Goal: Entertainment & Leisure: Consume media (video, audio)

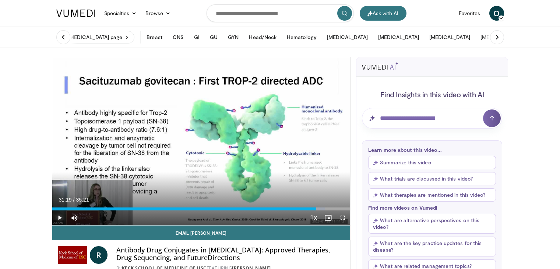
scroll to position [37, 0]
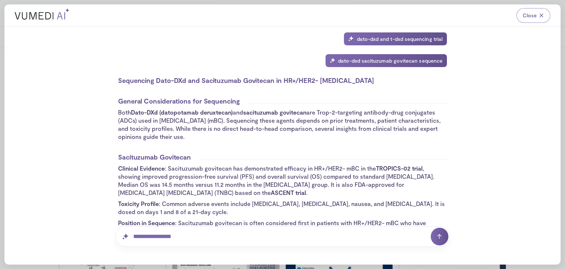
click at [527, 13] on span "Close" at bounding box center [530, 15] width 14 height 7
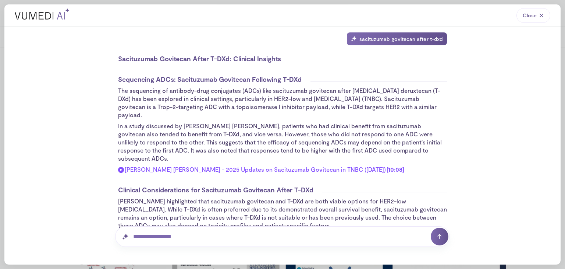
scroll to position [74, 0]
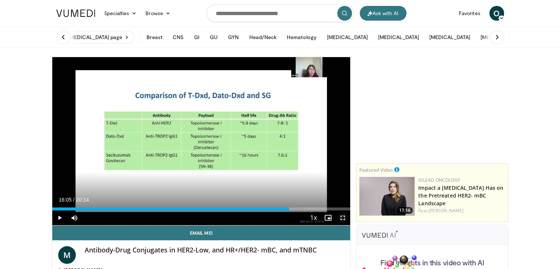
click at [344, 216] on span "Video Player" at bounding box center [342, 217] width 15 height 15
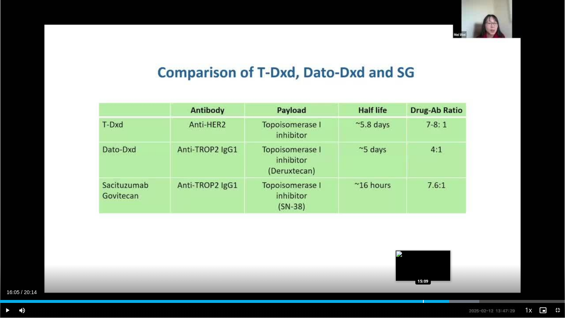
click at [423, 268] on div "Loaded : 84.80% 16:05 15:09" at bounding box center [282, 299] width 565 height 7
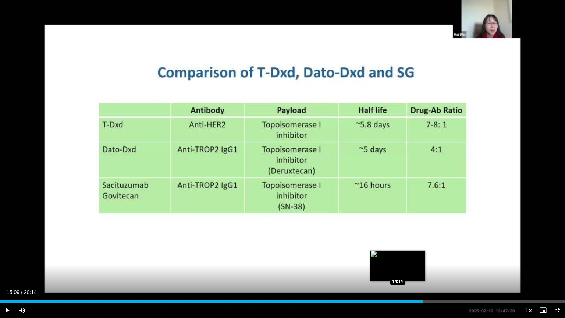
click at [398, 268] on div "Progress Bar" at bounding box center [398, 301] width 1 height 3
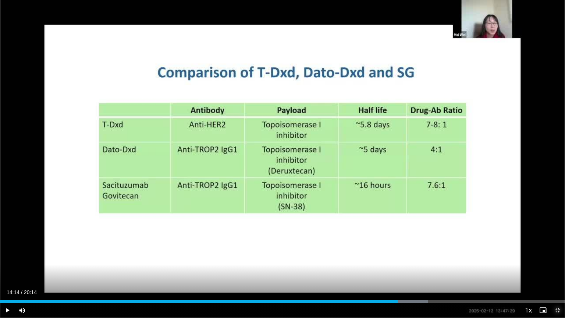
click at [558, 268] on span "Video Player" at bounding box center [557, 310] width 15 height 15
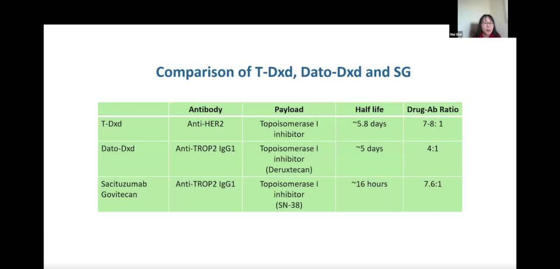
scroll to position [37, 0]
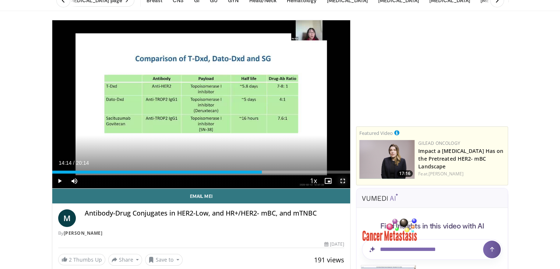
click at [339, 180] on span "Video Player" at bounding box center [342, 180] width 15 height 15
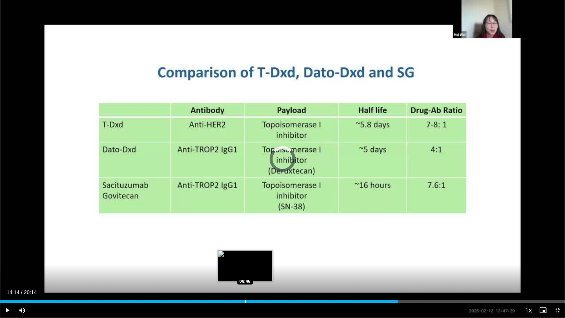
click at [244, 268] on div "Loaded : 0.00% 14:14 08:46" at bounding box center [282, 299] width 565 height 7
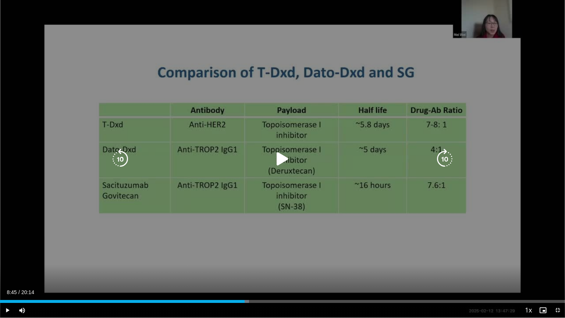
click at [276, 159] on icon "Video Player" at bounding box center [282, 159] width 21 height 21
click at [440, 158] on icon "Video Player" at bounding box center [445, 159] width 21 height 21
click at [278, 158] on icon "Video Player" at bounding box center [282, 159] width 21 height 21
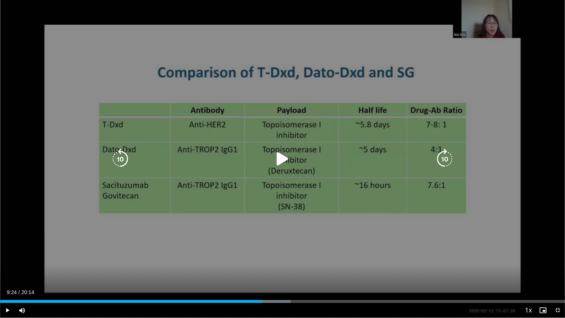
click at [283, 162] on icon "Video Player" at bounding box center [282, 159] width 21 height 21
click at [438, 161] on icon "Video Player" at bounding box center [445, 159] width 21 height 21
click at [446, 161] on icon "Video Player" at bounding box center [445, 159] width 21 height 21
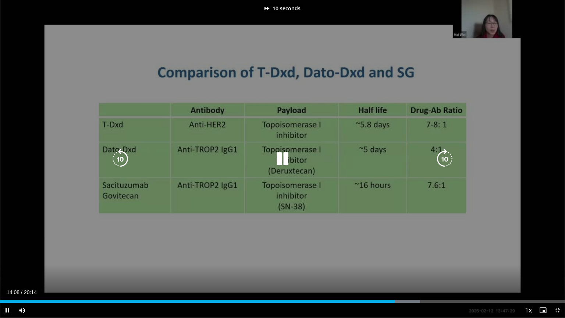
click at [446, 161] on icon "Video Player" at bounding box center [445, 159] width 21 height 21
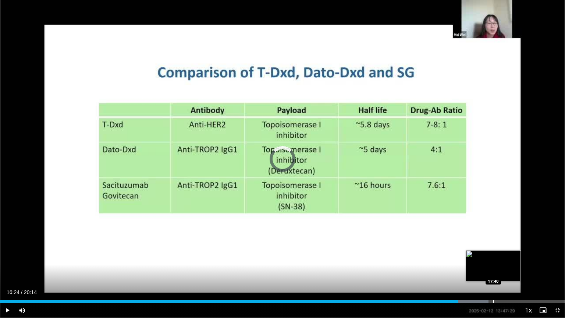
click at [494, 268] on div "Loaded : 86.45% 16:25 17:40" at bounding box center [282, 299] width 565 height 7
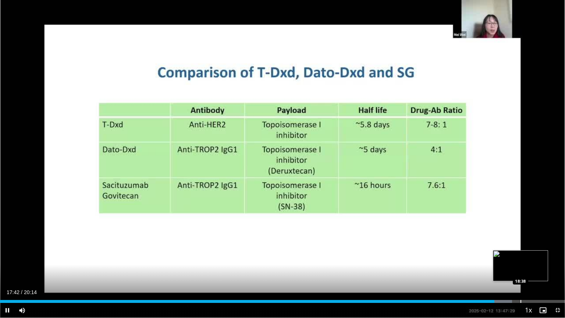
click at [520, 268] on div "Loaded : 90.65% 17:42 18:38" at bounding box center [282, 299] width 565 height 7
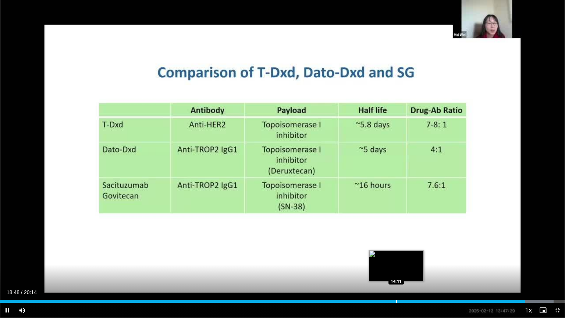
click at [396, 268] on div "Loaded : 97.97% 18:48 14:11" at bounding box center [282, 299] width 565 height 7
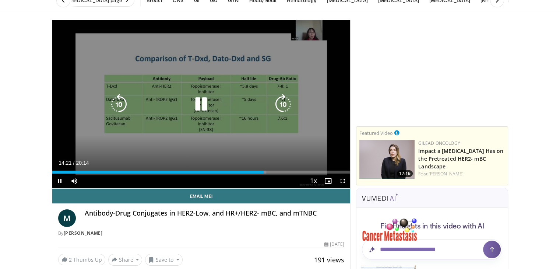
click at [193, 106] on icon "Video Player" at bounding box center [201, 104] width 21 height 21
click at [202, 103] on icon "Video Player" at bounding box center [201, 104] width 21 height 21
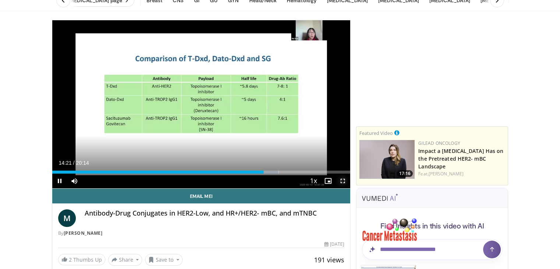
click at [340, 178] on span "Video Player" at bounding box center [342, 180] width 15 height 15
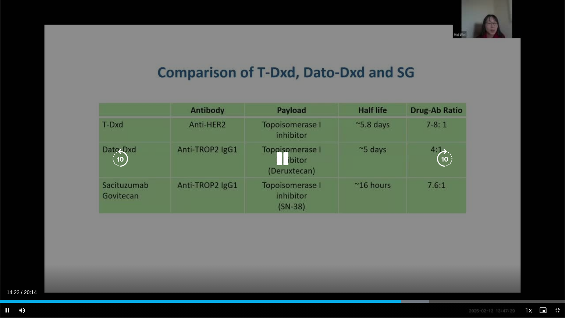
click at [444, 160] on icon "Video Player" at bounding box center [445, 159] width 21 height 21
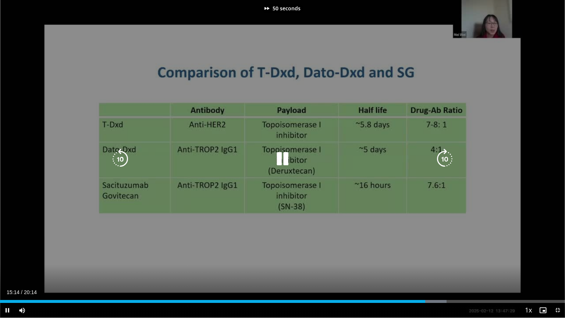
click at [444, 160] on icon "Video Player" at bounding box center [445, 159] width 21 height 21
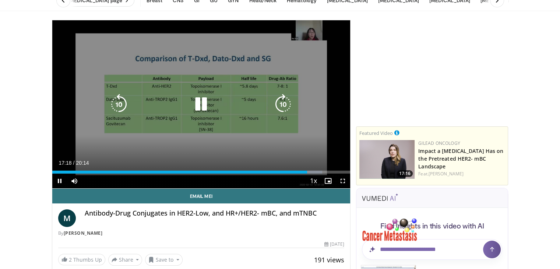
click at [201, 105] on icon "Video Player" at bounding box center [201, 104] width 21 height 21
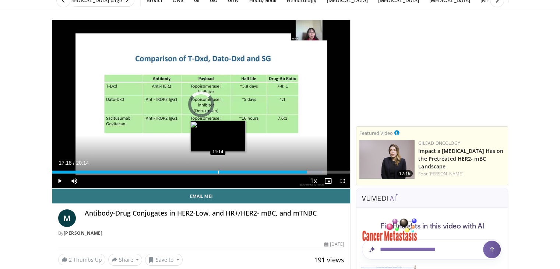
click at [218, 172] on div "Progress Bar" at bounding box center [218, 171] width 1 height 3
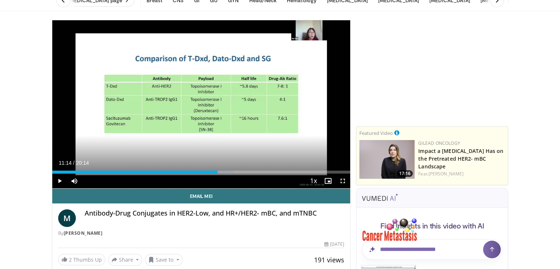
click at [198, 171] on div "Progress Bar" at bounding box center [197, 171] width 1 height 3
click at [342, 181] on span "Video Player" at bounding box center [342, 180] width 15 height 15
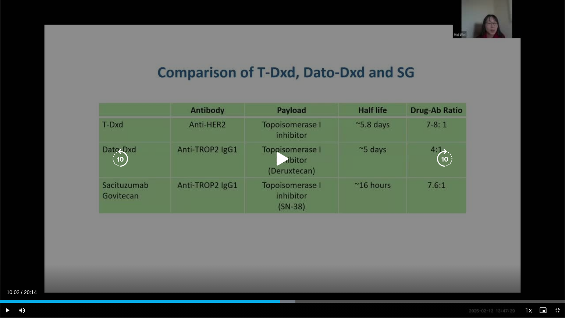
click at [274, 152] on icon "Video Player" at bounding box center [282, 159] width 21 height 21
click at [124, 162] on icon "Video Player" at bounding box center [120, 159] width 21 height 21
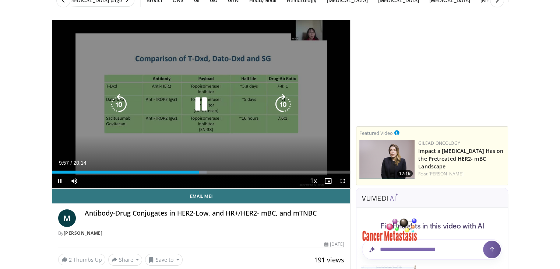
click at [200, 107] on icon "Video Player" at bounding box center [201, 104] width 21 height 21
